Goal: Transaction & Acquisition: Obtain resource

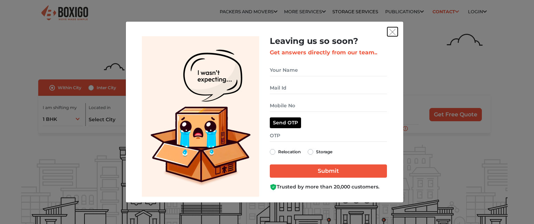
click at [392, 31] on img "get free quote dialog" at bounding box center [392, 32] width 6 height 6
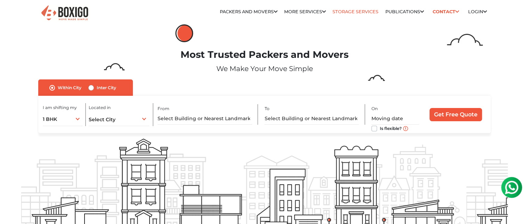
click at [355, 12] on link "Storage Services" at bounding box center [355, 11] width 46 height 5
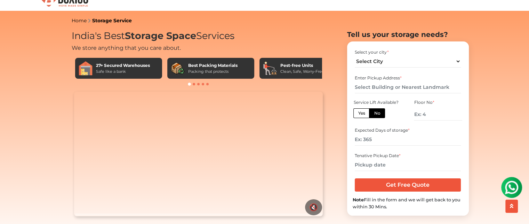
scroll to position [13, 0]
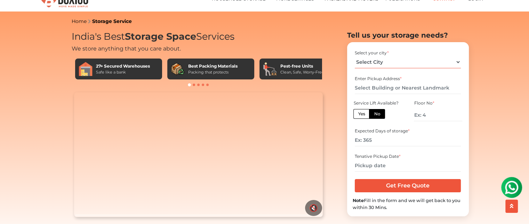
click at [402, 64] on select "Select City [GEOGRAPHIC_DATA] [GEOGRAPHIC_DATA] [GEOGRAPHIC_DATA] [GEOGRAPHIC_D…" at bounding box center [408, 62] width 106 height 12
select select "[GEOGRAPHIC_DATA]"
click at [355, 58] on select "Select City [GEOGRAPHIC_DATA] [GEOGRAPHIC_DATA] [GEOGRAPHIC_DATA] [GEOGRAPHIC_D…" at bounding box center [408, 62] width 106 height 12
click at [390, 89] on input "text" at bounding box center [408, 88] width 106 height 12
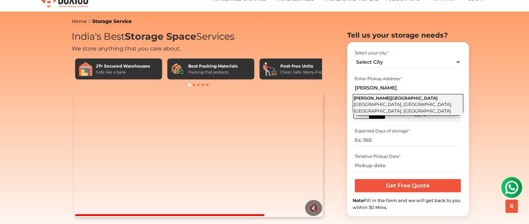
click at [408, 100] on span "[PERSON_NAME][GEOGRAPHIC_DATA]" at bounding box center [396, 97] width 84 height 5
type input "Chaudhary [PERSON_NAME][GEOGRAPHIC_DATA], [GEOGRAPHIC_DATA], [GEOGRAPHIC_DATA],…"
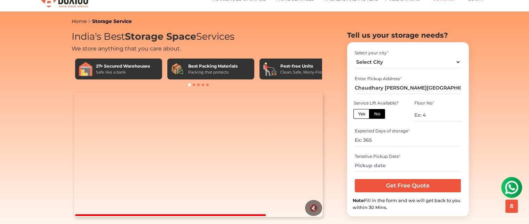
click at [377, 119] on label "No" at bounding box center [377, 114] width 16 height 10
click at [377, 115] on input "No" at bounding box center [376, 113] width 5 height 5
click at [377, 119] on label "No" at bounding box center [377, 114] width 16 height 10
click at [377, 115] on input "No" at bounding box center [376, 113] width 5 height 5
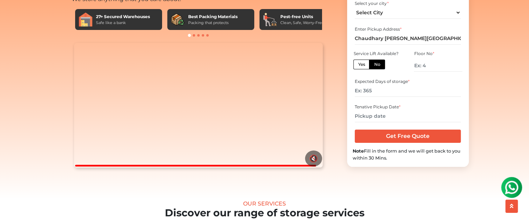
scroll to position [63, 0]
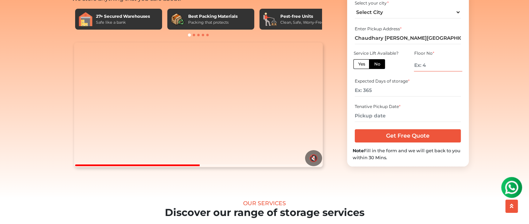
click at [433, 71] on input "number" at bounding box center [438, 65] width 48 height 12
type input "2"
click at [380, 69] on label "No" at bounding box center [377, 64] width 16 height 10
click at [378, 65] on input "No" at bounding box center [376, 63] width 5 height 5
click at [356, 69] on label "Yes" at bounding box center [361, 64] width 16 height 10
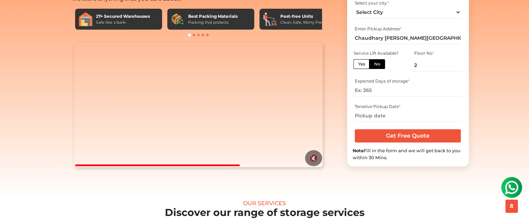
click at [358, 65] on input "Yes" at bounding box center [360, 63] width 5 height 5
radio input "true"
click at [373, 69] on label "No" at bounding box center [377, 64] width 16 height 10
click at [374, 65] on input "No" at bounding box center [376, 63] width 5 height 5
radio input "true"
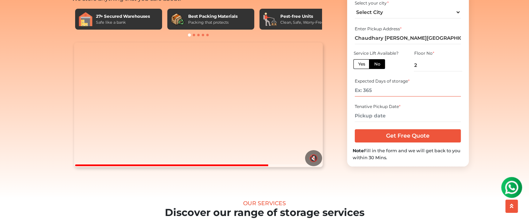
click at [378, 96] on input "number" at bounding box center [408, 90] width 106 height 12
click at [367, 69] on label "Yes" at bounding box center [361, 64] width 16 height 10
click at [362, 65] on input "Yes" at bounding box center [360, 63] width 5 height 5
radio input "true"
click at [374, 96] on input "number" at bounding box center [408, 90] width 106 height 12
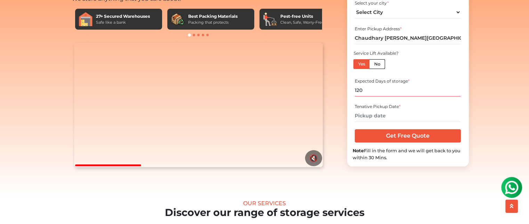
type input "120"
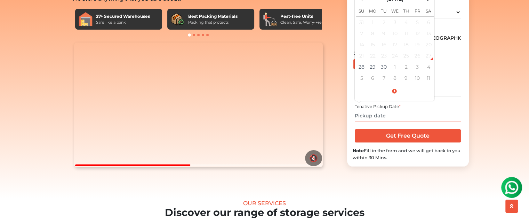
click at [382, 122] on input "text" at bounding box center [408, 115] width 106 height 12
click at [385, 72] on td "30" at bounding box center [383, 66] width 11 height 11
click at [389, 122] on input "[DATE] 12:00 AM" at bounding box center [408, 115] width 106 height 12
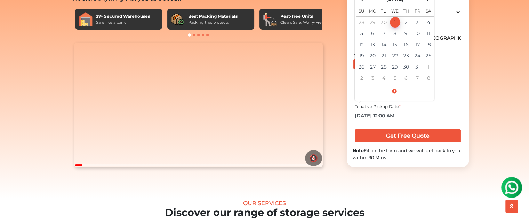
click at [384, 122] on input "[DATE] 12:00 AM" at bounding box center [408, 115] width 106 height 12
click at [397, 122] on input "[DATE] 1:00 AM" at bounding box center [408, 115] width 106 height 12
type input "[DATE] 1:00 PM"
click at [413, 124] on div "Tenative Pickup Date * [DATE] 1:00 PM [DATE] Su Mo Tu We Th Fr Sa 28 29 30 1 2 …" at bounding box center [407, 112] width 111 height 23
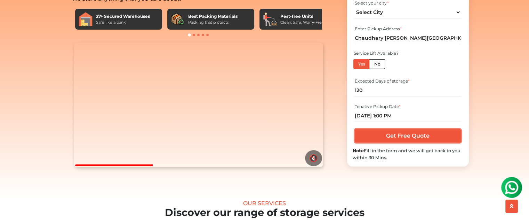
click at [403, 142] on input "Get Free Quote" at bounding box center [408, 135] width 106 height 13
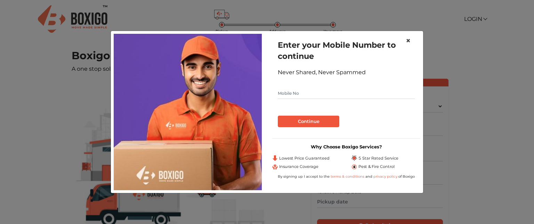
click at [406, 42] on span "×" at bounding box center [408, 40] width 5 height 10
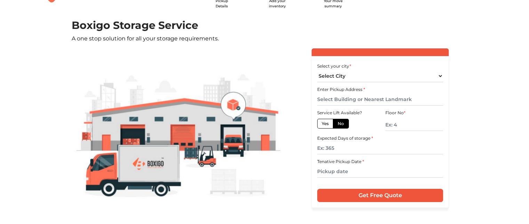
scroll to position [30, 0]
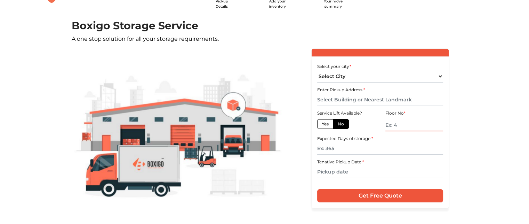
click at [396, 125] on input "text" at bounding box center [414, 125] width 58 height 12
type input "4"
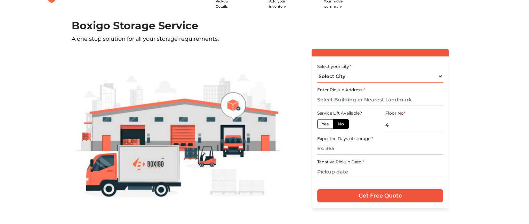
click at [353, 77] on select "Select City Bangalore Bengaluru Bhopal Bhubaneswar Chennai Coimbatore Cuttack D…" at bounding box center [380, 76] width 126 height 12
select select "[GEOGRAPHIC_DATA]"
click at [317, 70] on select "Select City Bangalore Bengaluru Bhopal Bhubaneswar Chennai Coimbatore Cuttack D…" at bounding box center [380, 76] width 126 height 12
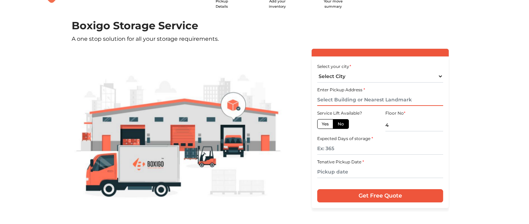
click at [356, 100] on input "text" at bounding box center [380, 100] width 126 height 12
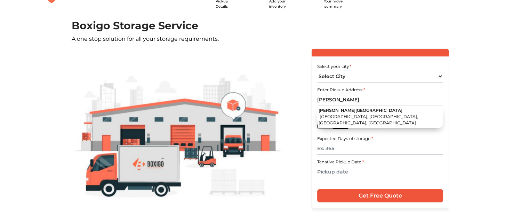
click at [392, 111] on span "Chaudhary Khem Chand Public School" at bounding box center [360, 109] width 84 height 5
type input "Chaudhary Khem Chand Public School, Badarpur Village, Badarpur, New Delhi, Delhi"
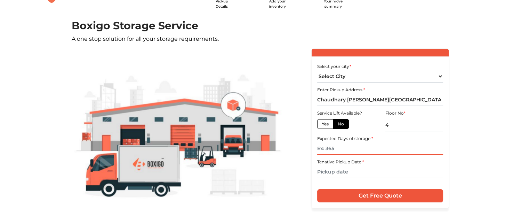
click at [368, 147] on input "text" at bounding box center [380, 148] width 126 height 12
click at [326, 128] on label "Yes" at bounding box center [325, 124] width 16 height 10
click at [326, 125] on input "Yes" at bounding box center [324, 123] width 5 height 5
radio input "true"
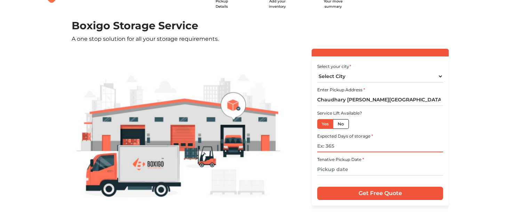
click at [336, 147] on input "text" at bounding box center [380, 146] width 126 height 12
type input "10"
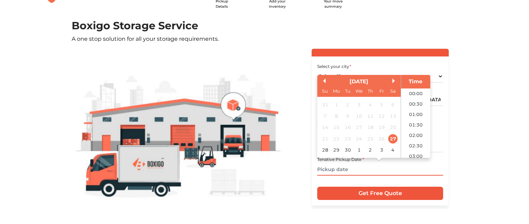
click at [336, 170] on input "text" at bounding box center [380, 169] width 126 height 12
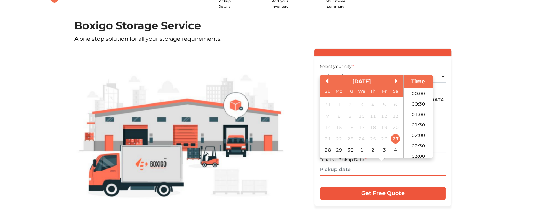
scroll to position [377, 0]
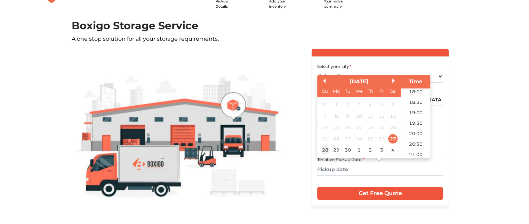
click at [325, 146] on div "28" at bounding box center [324, 149] width 9 height 9
type input "28/09/2025 12:00 AM"
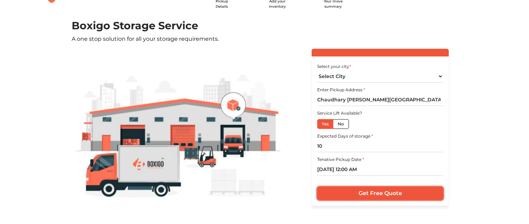
click at [371, 192] on input "Get Free Quote" at bounding box center [380, 192] width 126 height 13
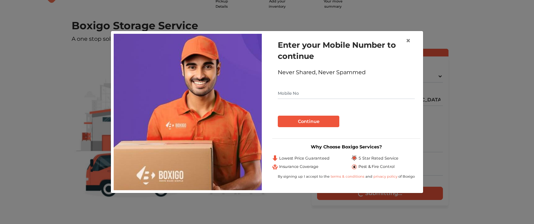
click at [330, 95] on input "text" at bounding box center [346, 93] width 137 height 11
type input "9821714967"
click at [321, 123] on button "Continue" at bounding box center [309, 121] width 62 height 12
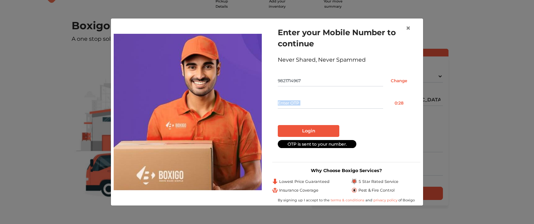
click at [303, 107] on form "Enter your Mobile Number to continue Never Shared, Never Spammed 9821714967 Cha…" at bounding box center [346, 87] width 137 height 121
click at [303, 107] on input "text" at bounding box center [330, 102] width 105 height 11
type input "2182"
click at [303, 130] on button "Login" at bounding box center [309, 131] width 62 height 12
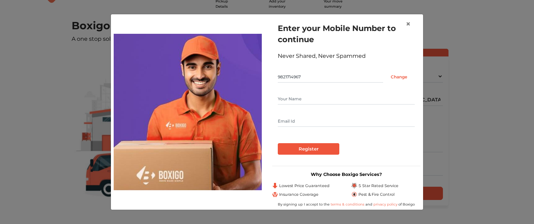
click at [323, 97] on input "text" at bounding box center [346, 98] width 137 height 11
type input "Mohit Chauhan"
type input "mohc.official@gmail.com"
click at [318, 148] on input "Register" at bounding box center [309, 149] width 62 height 12
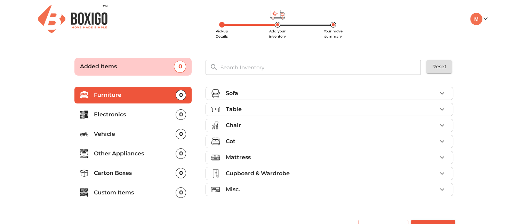
click at [270, 89] on div "Sofa" at bounding box center [330, 93] width 211 height 8
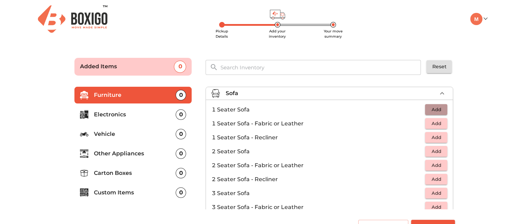
click at [428, 111] on span "Add" at bounding box center [435, 109] width 15 height 8
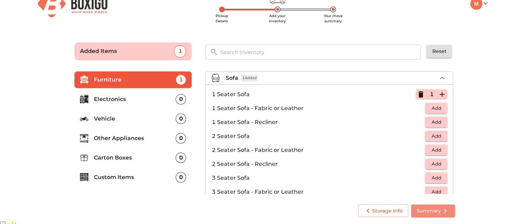
click at [431, 211] on span "Summary" at bounding box center [432, 210] width 33 height 9
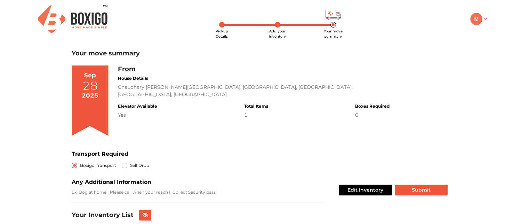
click at [483, 20] on link at bounding box center [478, 18] width 16 height 7
click at [497, 39] on link "My Profile" at bounding box center [498, 41] width 56 height 13
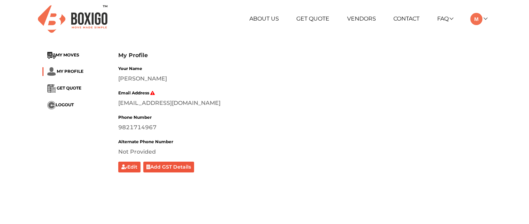
click at [488, 18] on div "About Us Get Quote Vendors Contact FAQ Customer FAQ Vendor FAQ My Moves My Prof…" at bounding box center [340, 19] width 303 height 12
click at [484, 19] on link at bounding box center [478, 18] width 16 height 7
click at [486, 55] on link "Make Estimate" at bounding box center [498, 54] width 56 height 13
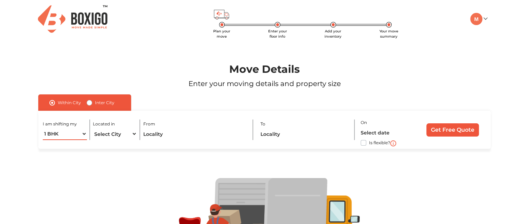
click at [82, 134] on select "1 BHK 2 BHK 3 BHK 3 + BHK FEW ITEMS" at bounding box center [65, 134] width 44 height 12
select select "FEW ITEMS"
click at [43, 128] on select "1 BHK 2 BHK 3 BHK 3 + BHK FEW ITEMS" at bounding box center [65, 134] width 44 height 12
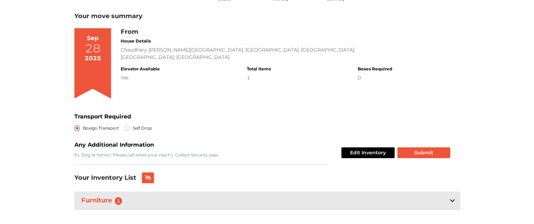
scroll to position [48, 0]
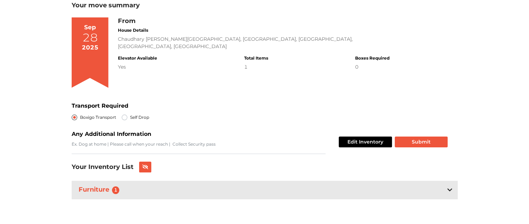
click at [130, 119] on label "Self Drop" at bounding box center [139, 117] width 19 height 8
click at [123, 119] on input "Self Drop" at bounding box center [125, 116] width 6 height 7
radio input "true"
radio input "false"
click at [404, 143] on button "Submit" at bounding box center [421, 141] width 53 height 11
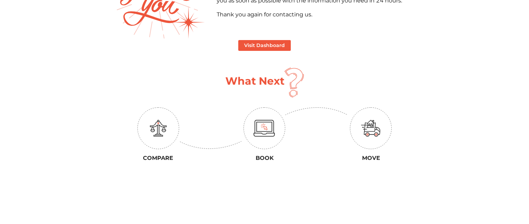
scroll to position [97, 0]
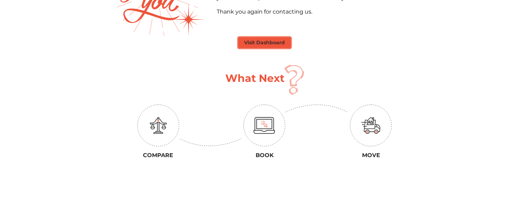
click at [270, 42] on button "Visit Dashboard" at bounding box center [264, 42] width 52 height 11
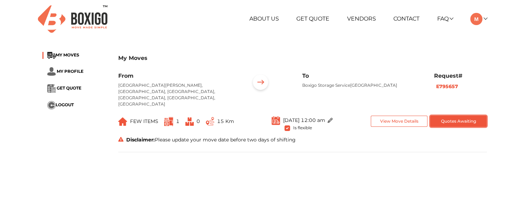
click at [447, 115] on button "Quotes Awaiting" at bounding box center [458, 120] width 57 height 11
click at [73, 88] on span "GET QUOTE" at bounding box center [69, 87] width 25 height 5
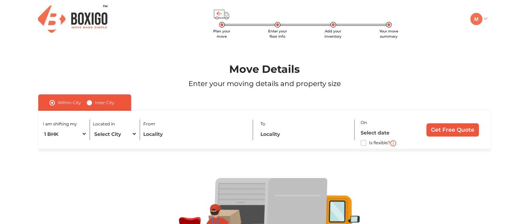
click at [485, 19] on link at bounding box center [478, 18] width 16 height 7
click at [498, 70] on button "LOGOUT" at bounding box center [498, 68] width 56 height 13
